Goal: Check status: Check status

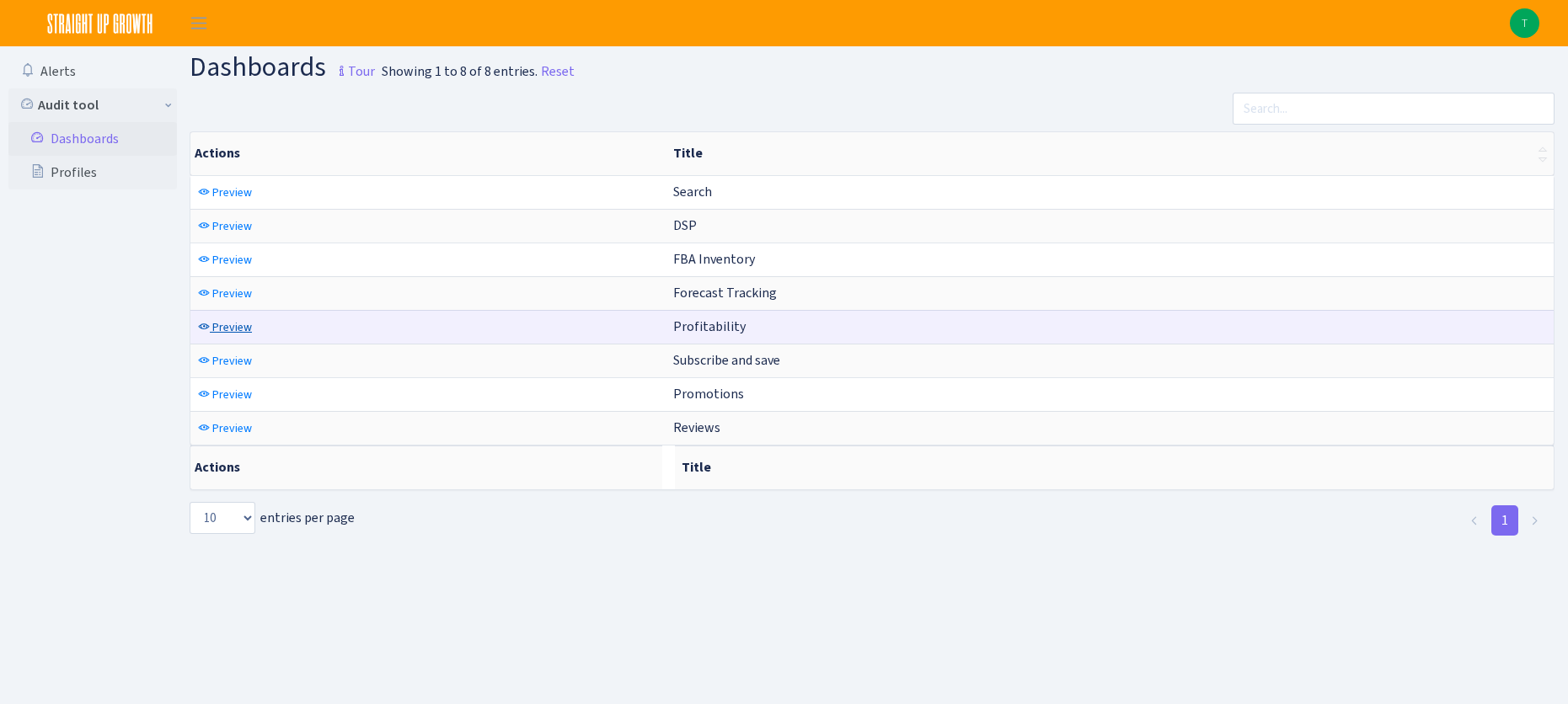
click at [238, 329] on span "Preview" at bounding box center [233, 327] width 40 height 16
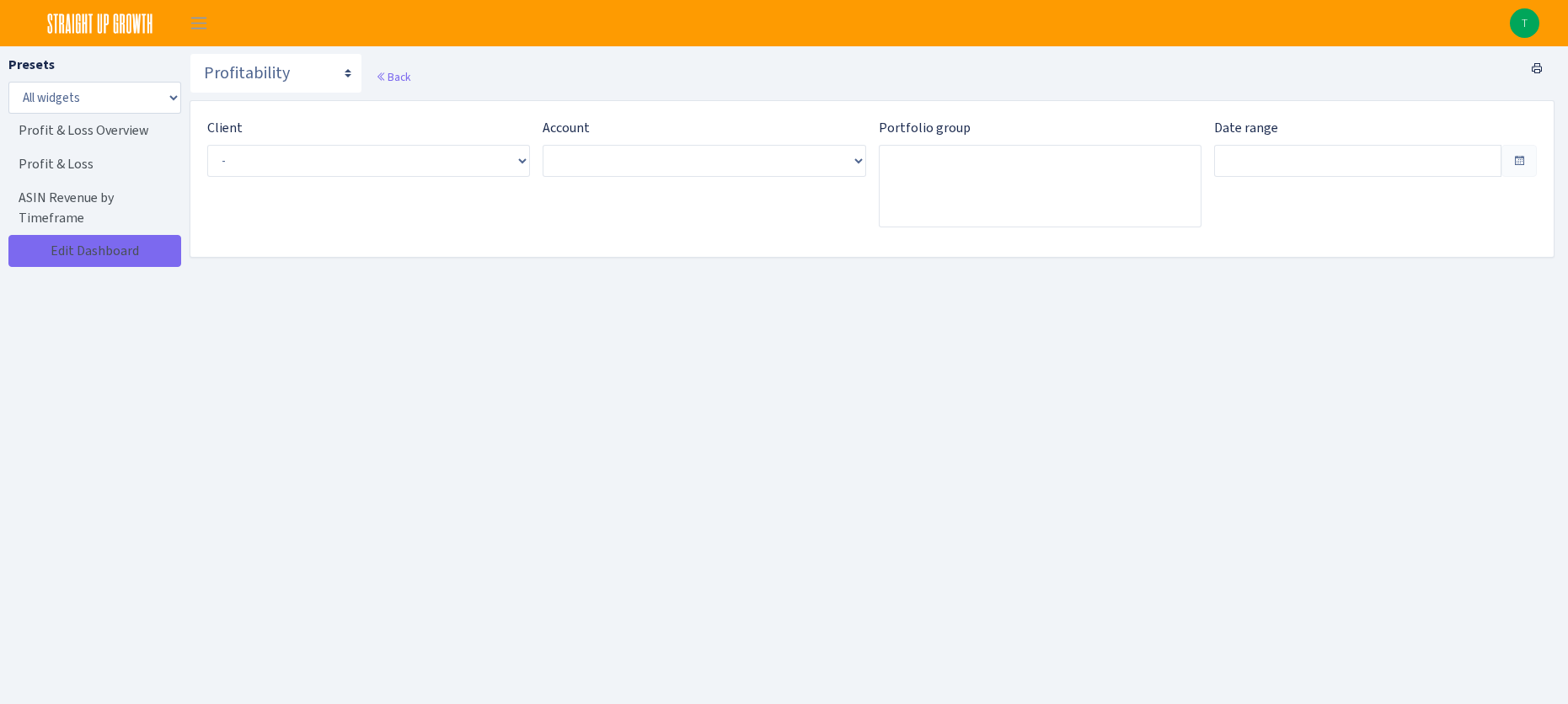
type input "Sep 4, 2025 - Oct 3, 2025"
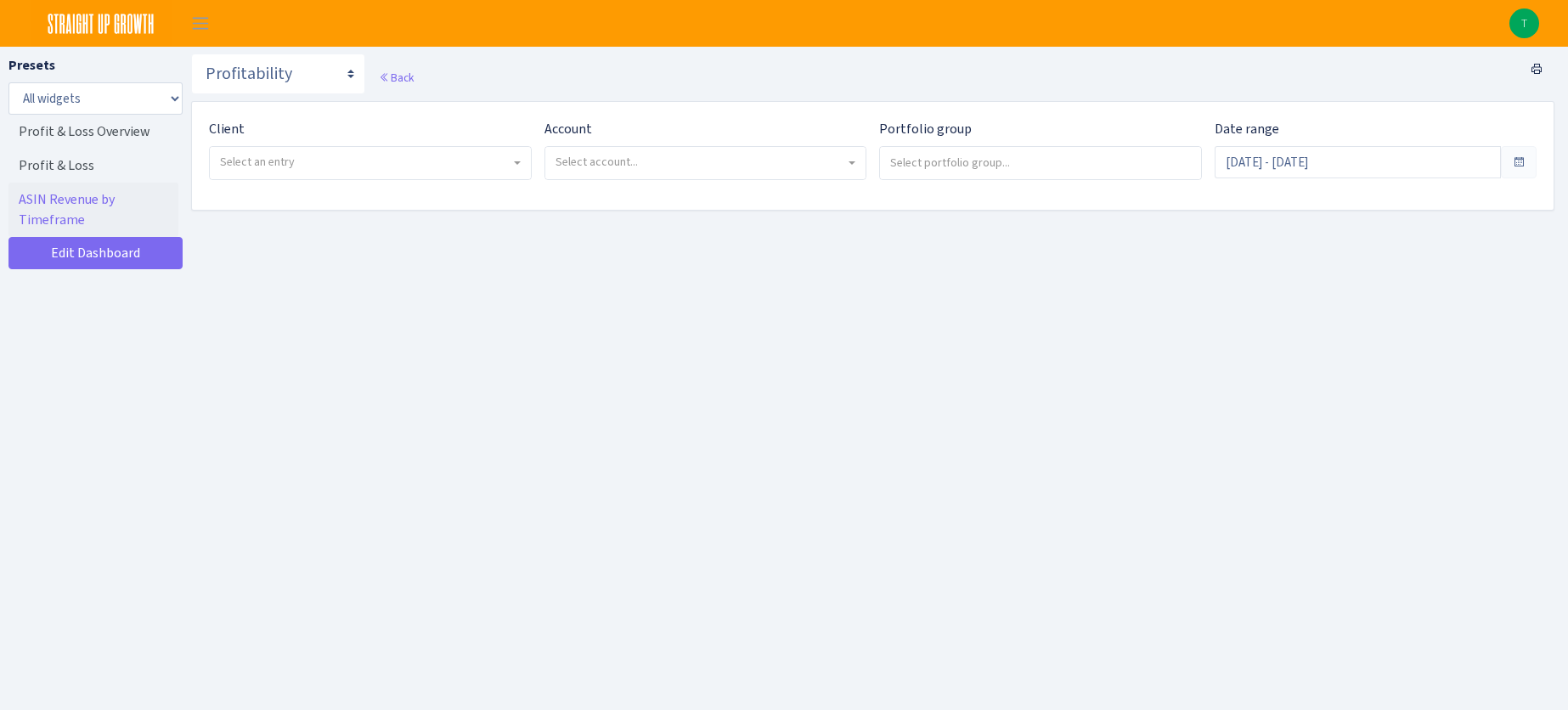
click at [717, 174] on span "Select account..." at bounding box center [705, 162] width 321 height 32
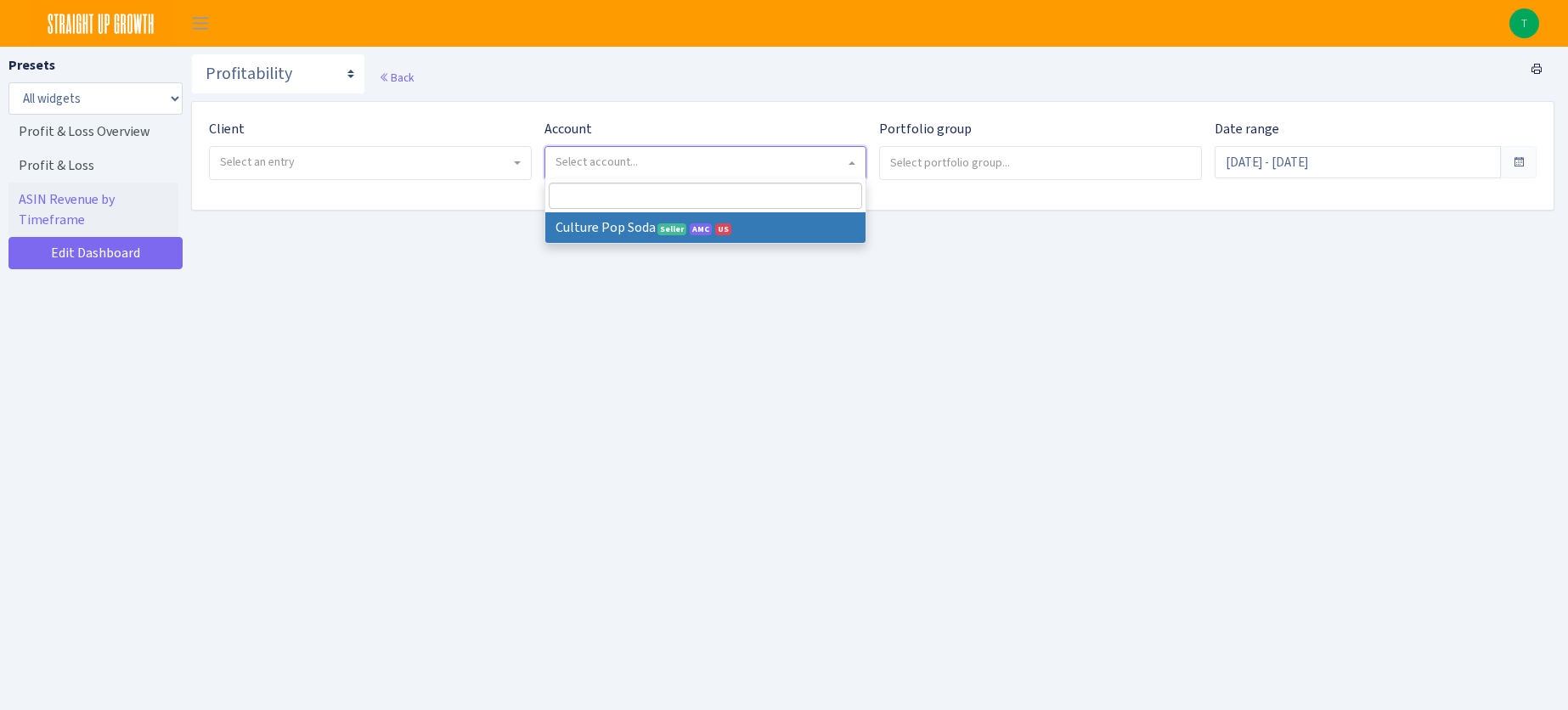
select select
select select "1581829893696978"
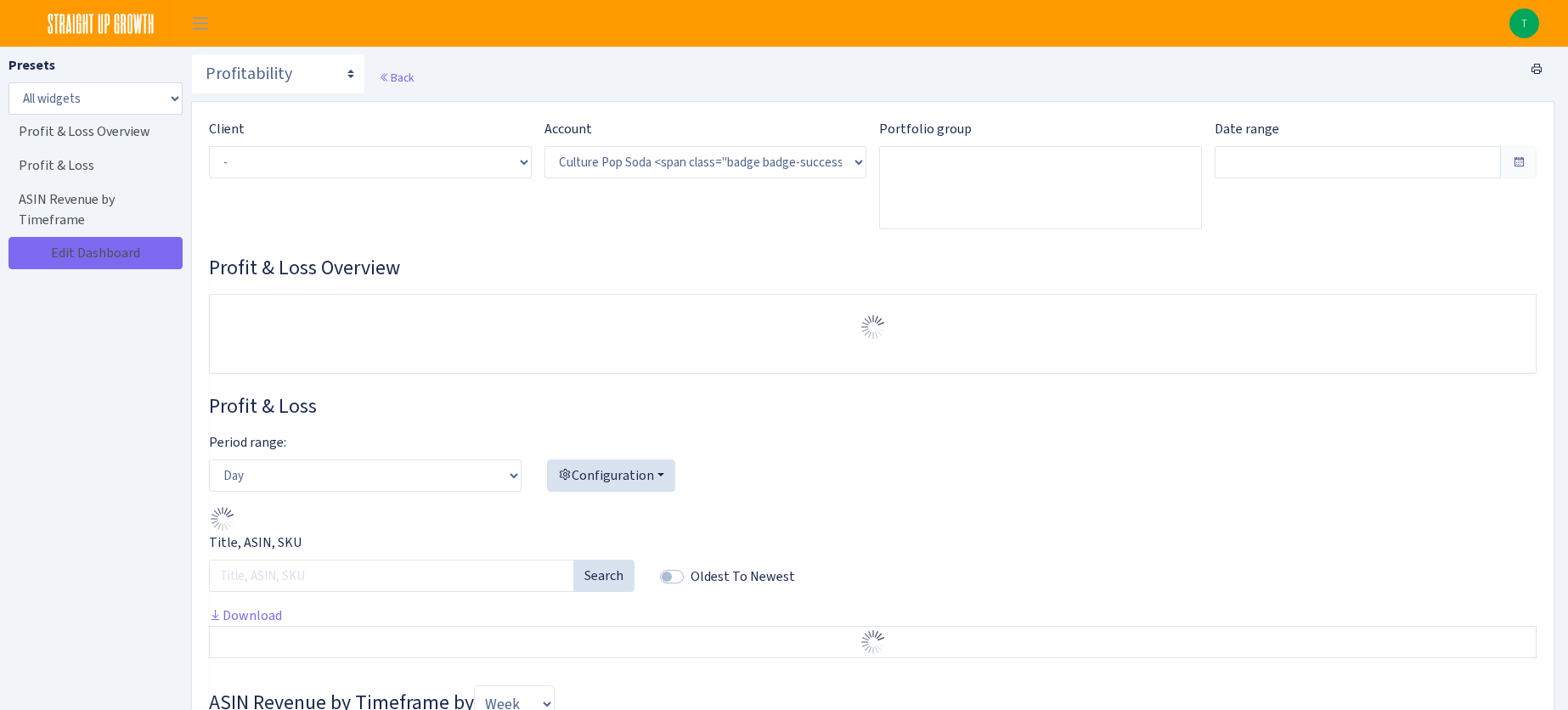
select select "1581829893696978"
type input "[DATE] - [DATE]"
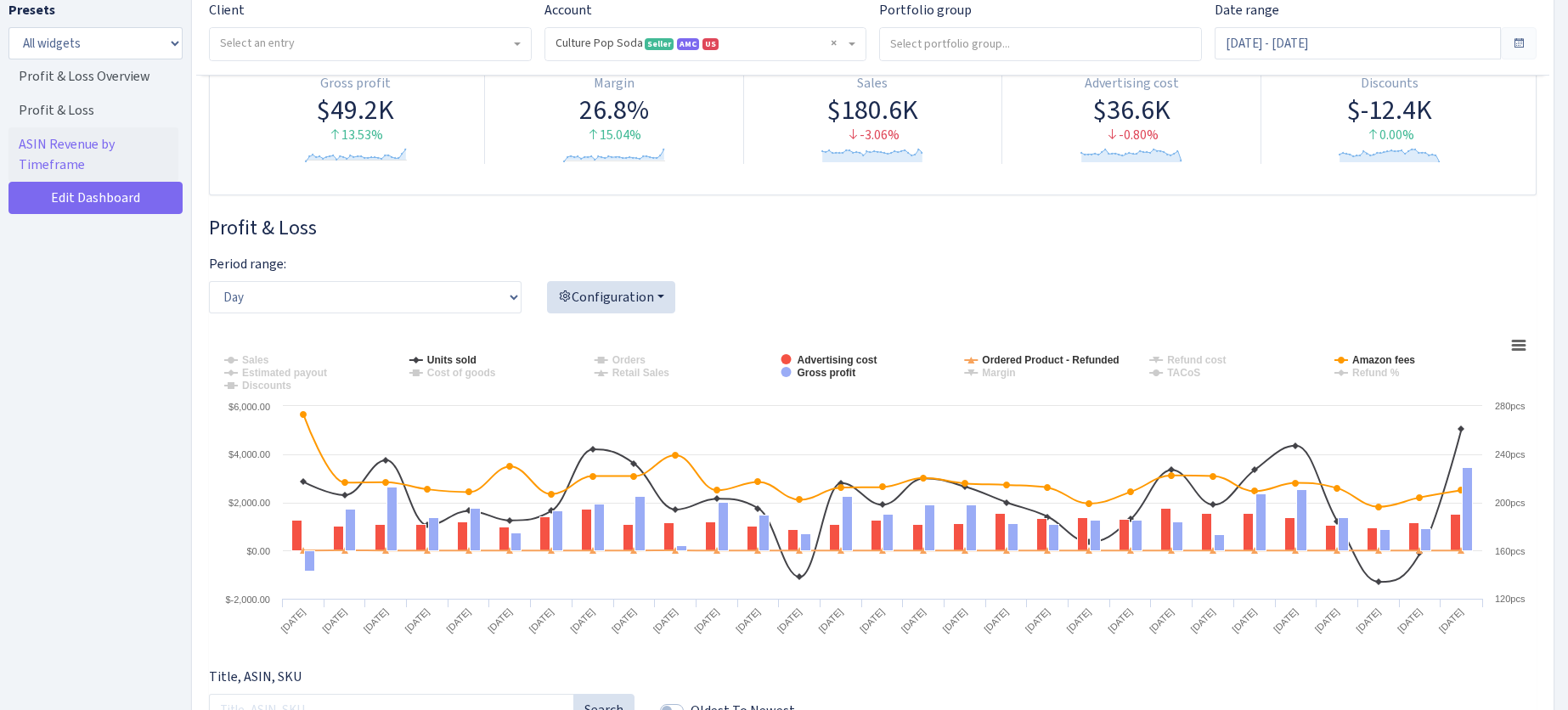
scroll to position [235, 0]
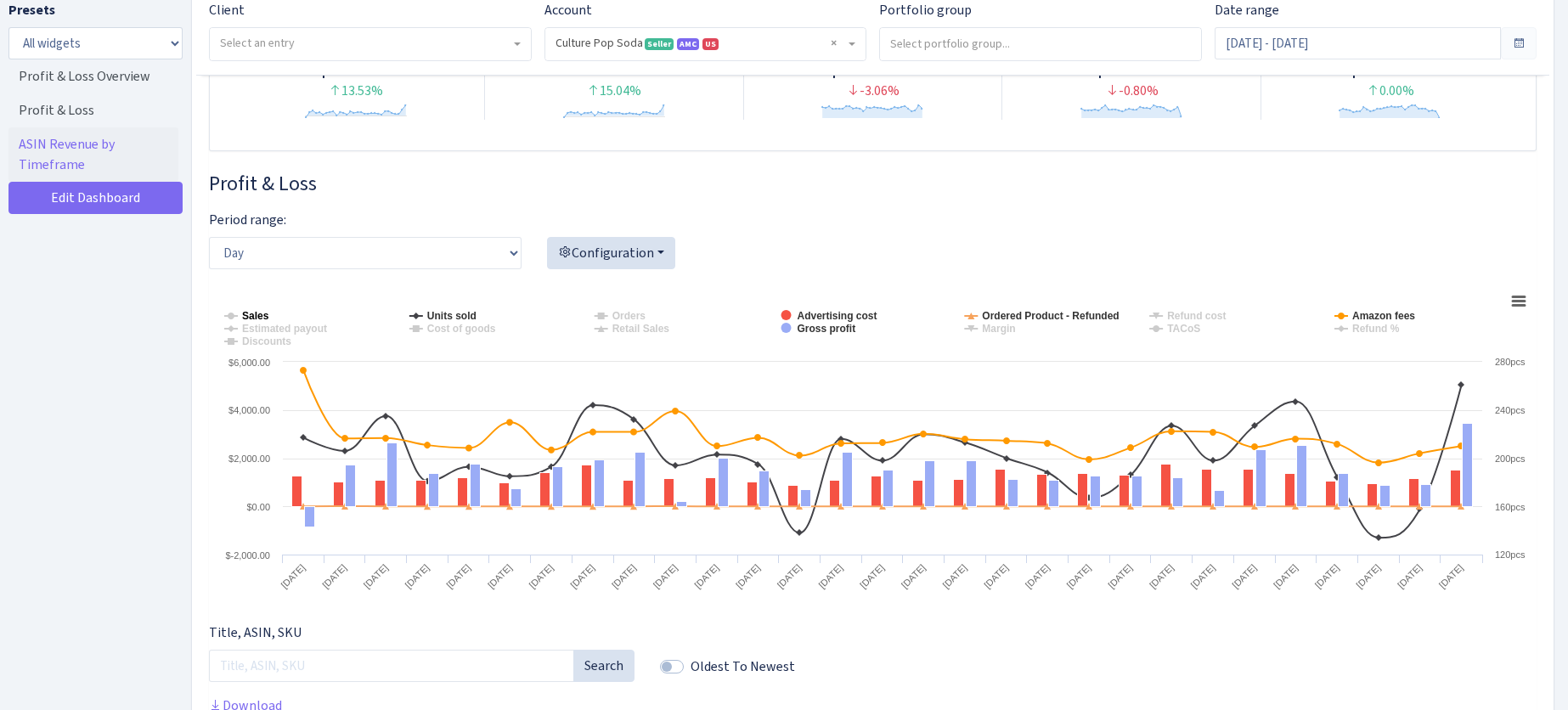
click at [253, 316] on tspan "Sales" at bounding box center [256, 315] width 27 height 12
